Goal: Information Seeking & Learning: Learn about a topic

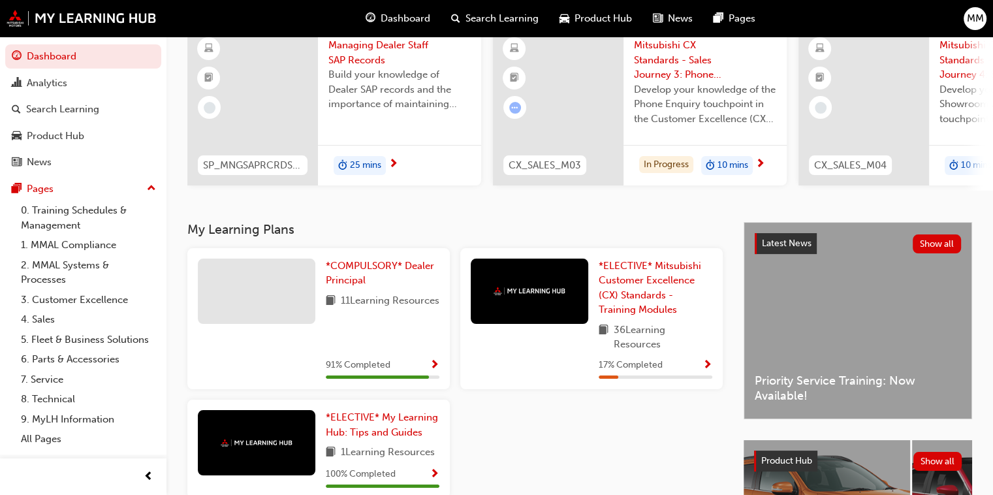
scroll to position [131, 0]
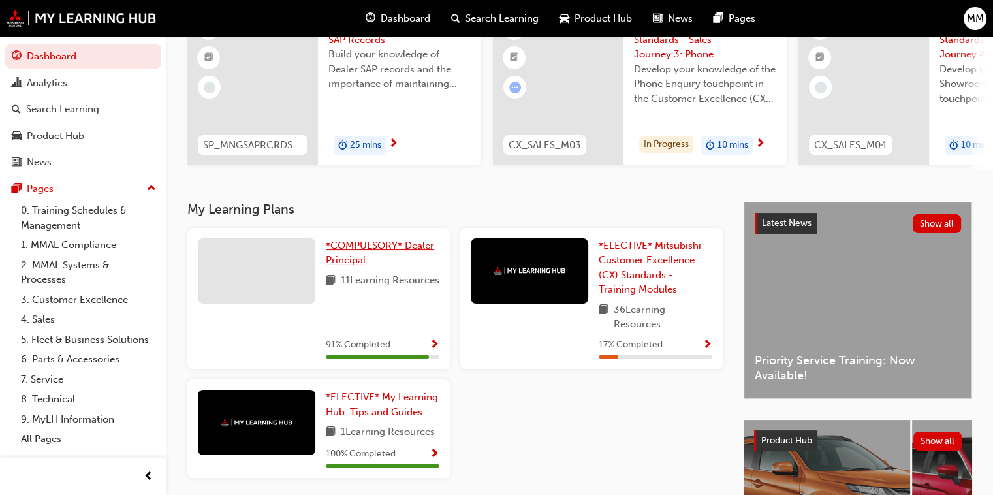
click at [351, 250] on span "*COMPULSORY* Dealer Principal" at bounding box center [380, 253] width 108 height 27
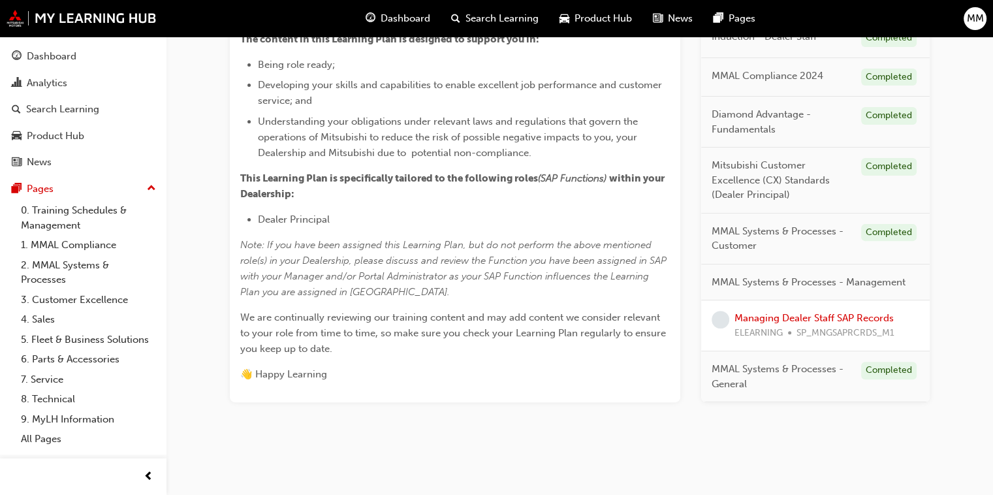
scroll to position [396, 0]
click at [645, 314] on link "Managing Dealer Staff SAP Records" at bounding box center [813, 317] width 159 height 12
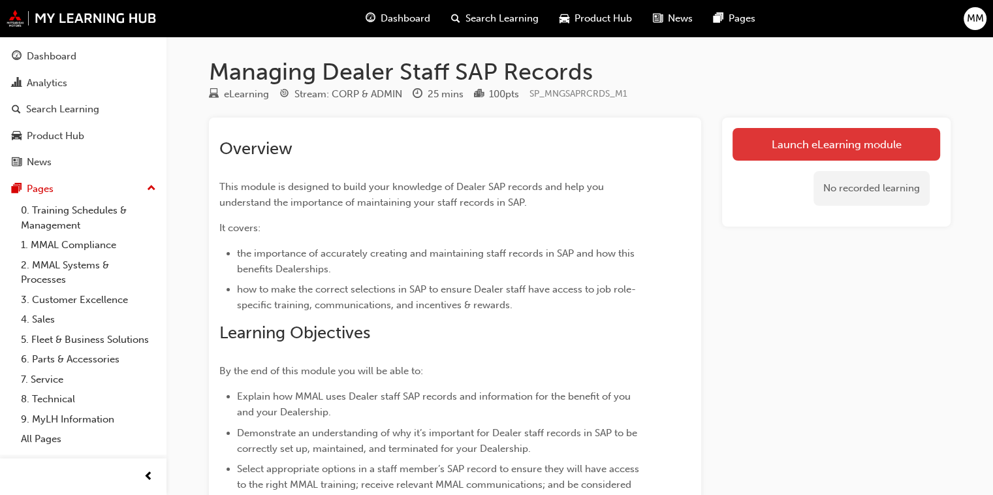
click at [645, 145] on link "Launch eLearning module" at bounding box center [836, 144] width 208 height 33
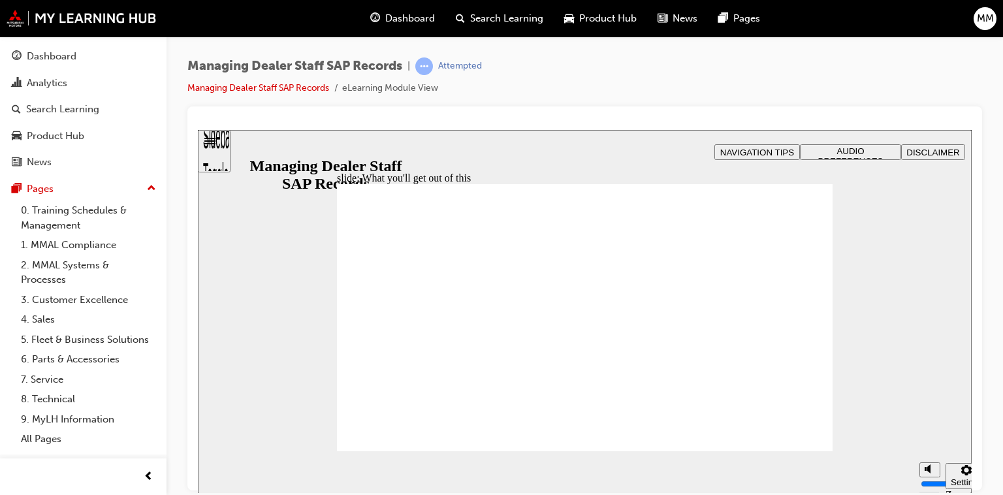
drag, startPoint x: 420, startPoint y: 353, endPoint x: 452, endPoint y: 347, distance: 32.0
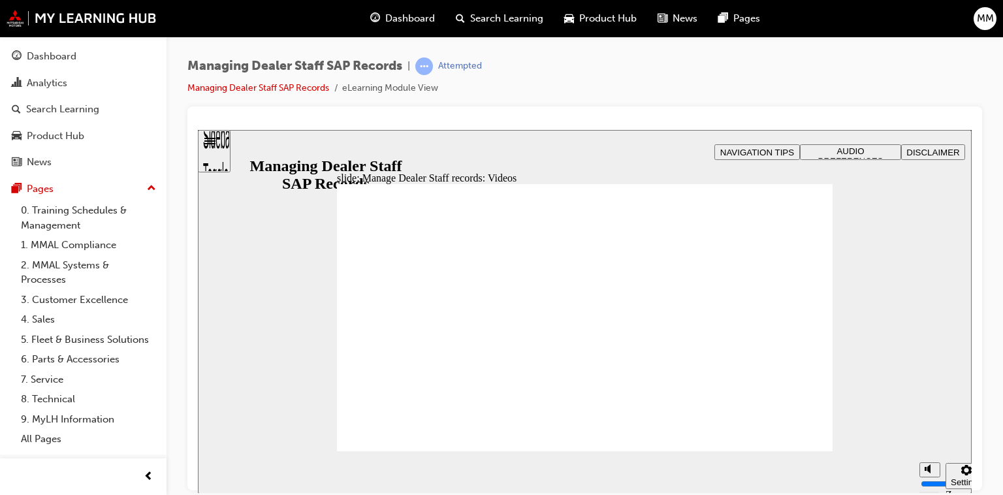
type input "0"
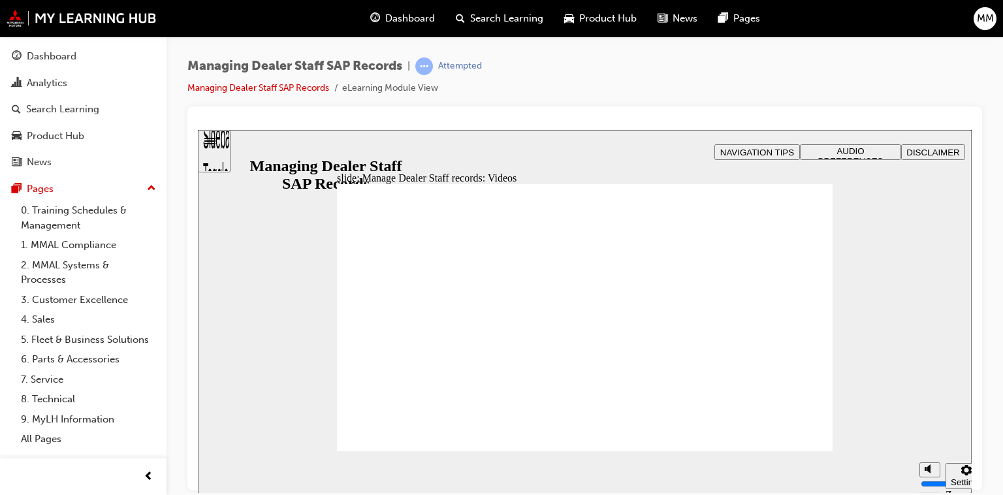
type input "0"
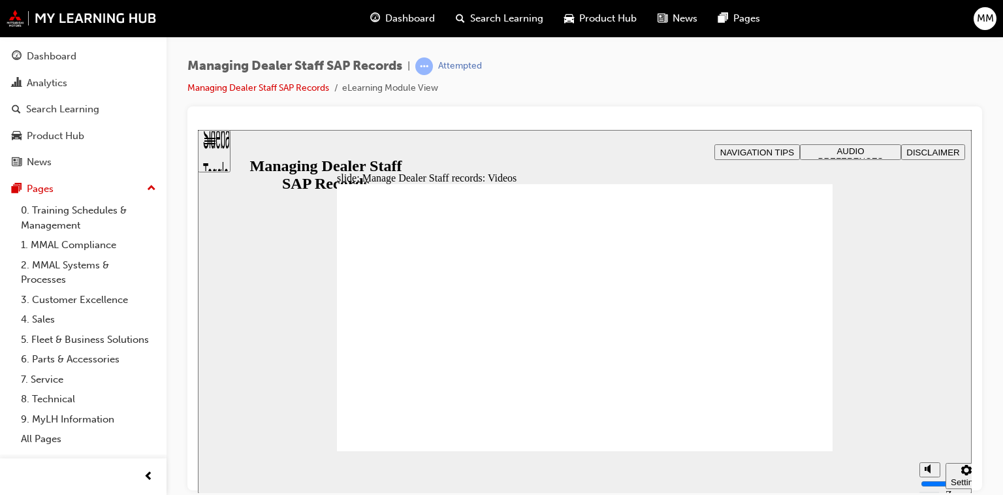
type input "0"
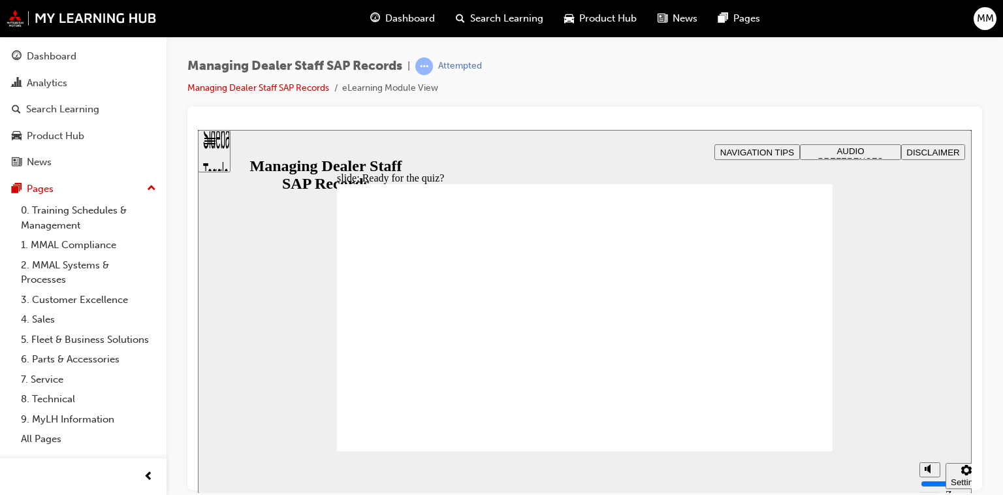
checkbox input "true"
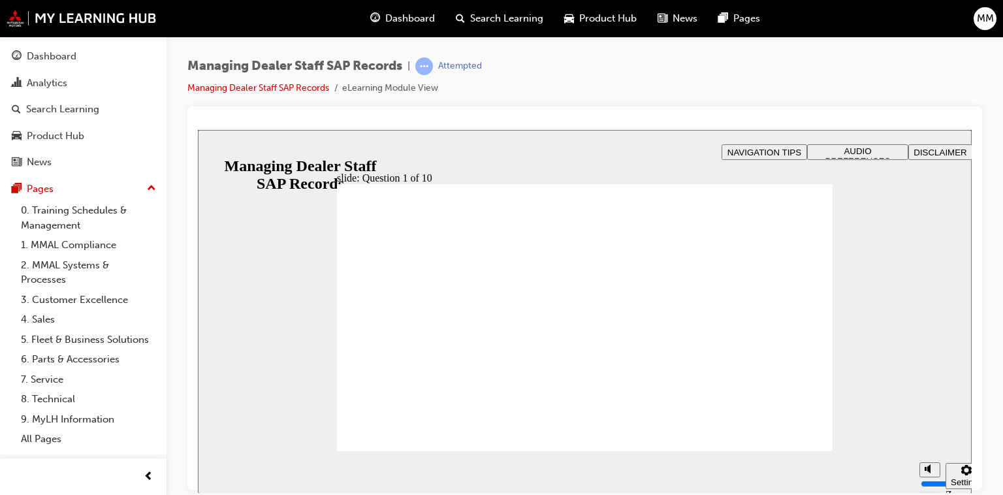
radio input "false"
radio input "true"
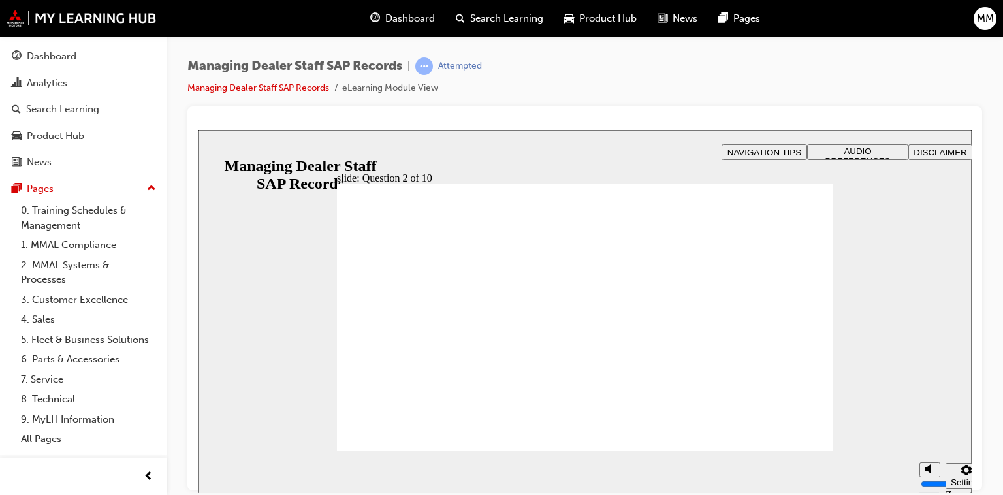
radio input "true"
drag, startPoint x: 368, startPoint y: 330, endPoint x: 432, endPoint y: 437, distance: 124.7
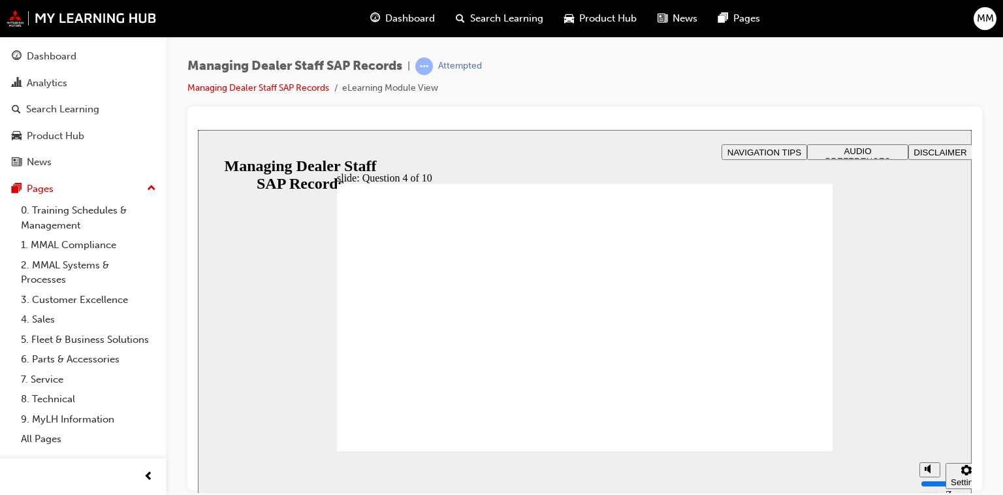
checkbox input "true"
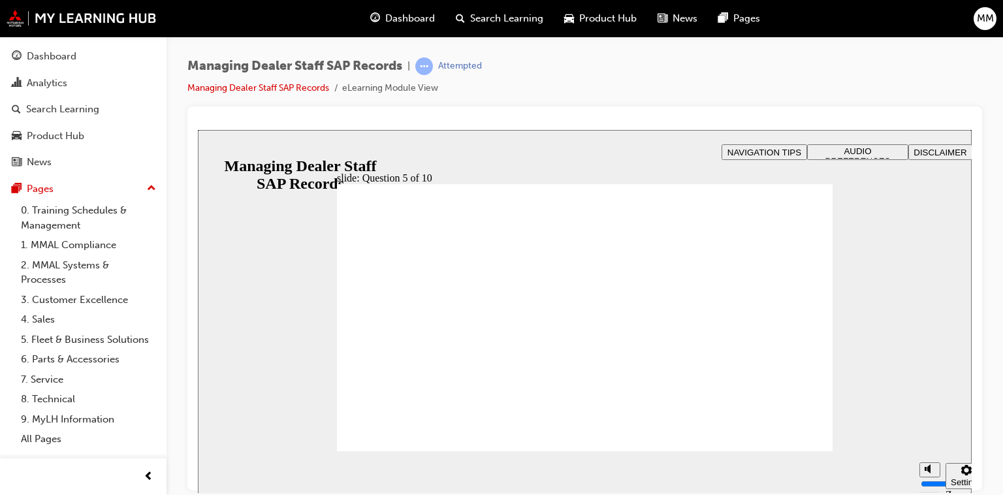
checkbox input "true"
radio input "true"
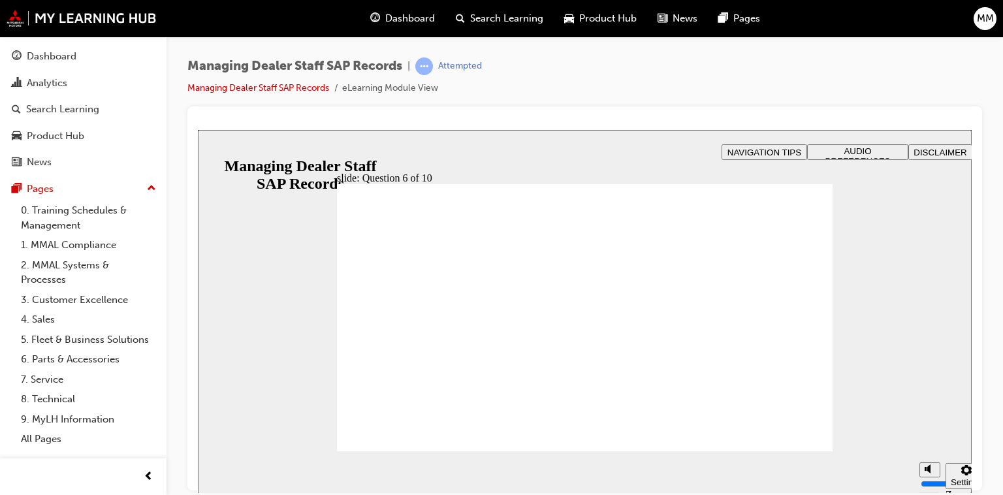
drag, startPoint x: 379, startPoint y: 353, endPoint x: 406, endPoint y: 433, distance: 84.8
checkbox input "true"
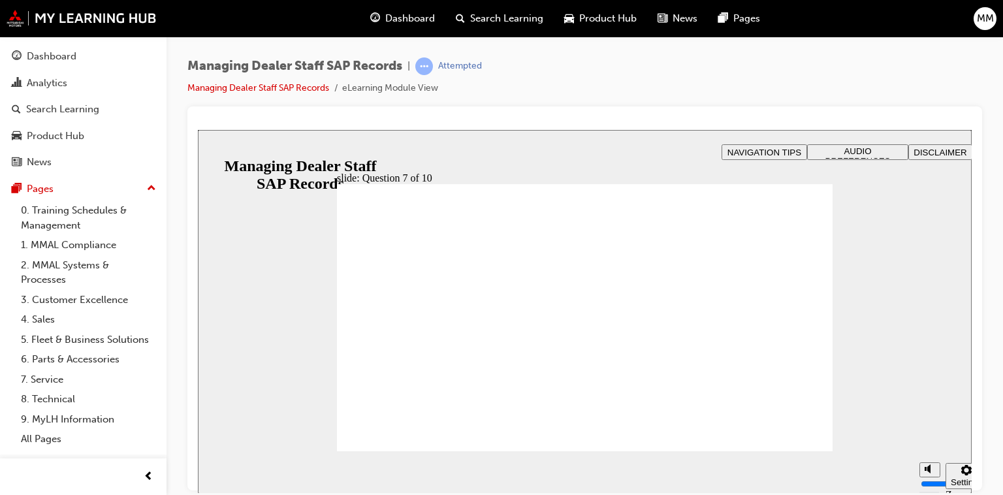
radio input "true"
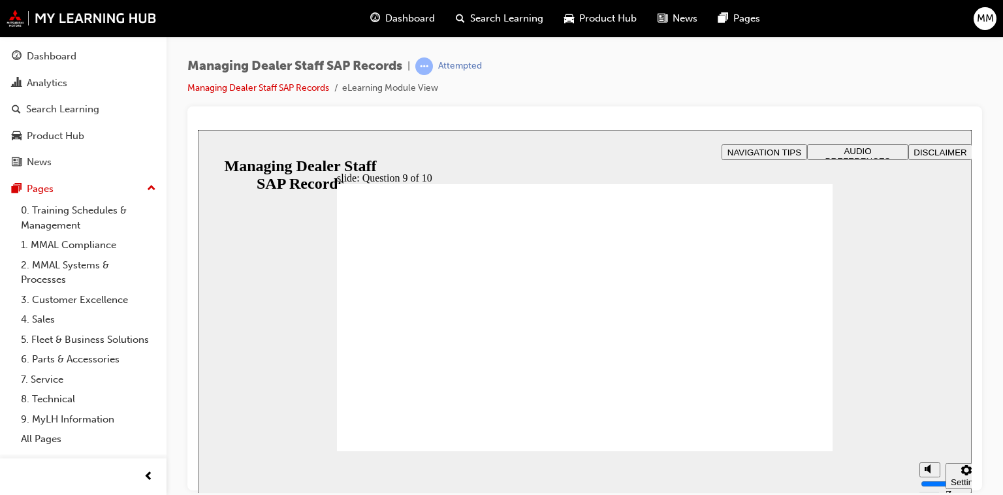
radio input "true"
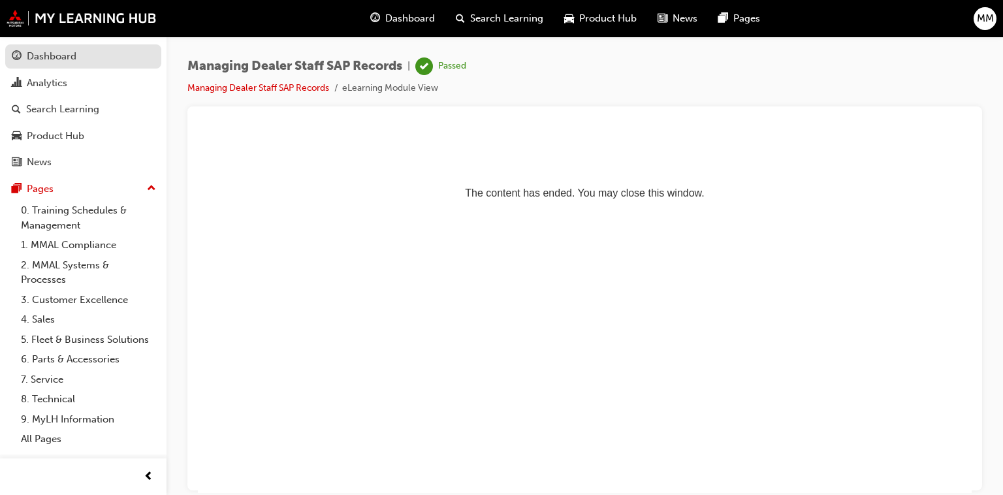
click at [39, 59] on div "Dashboard" at bounding box center [52, 56] width 50 height 15
